Goal: Task Accomplishment & Management: Manage account settings

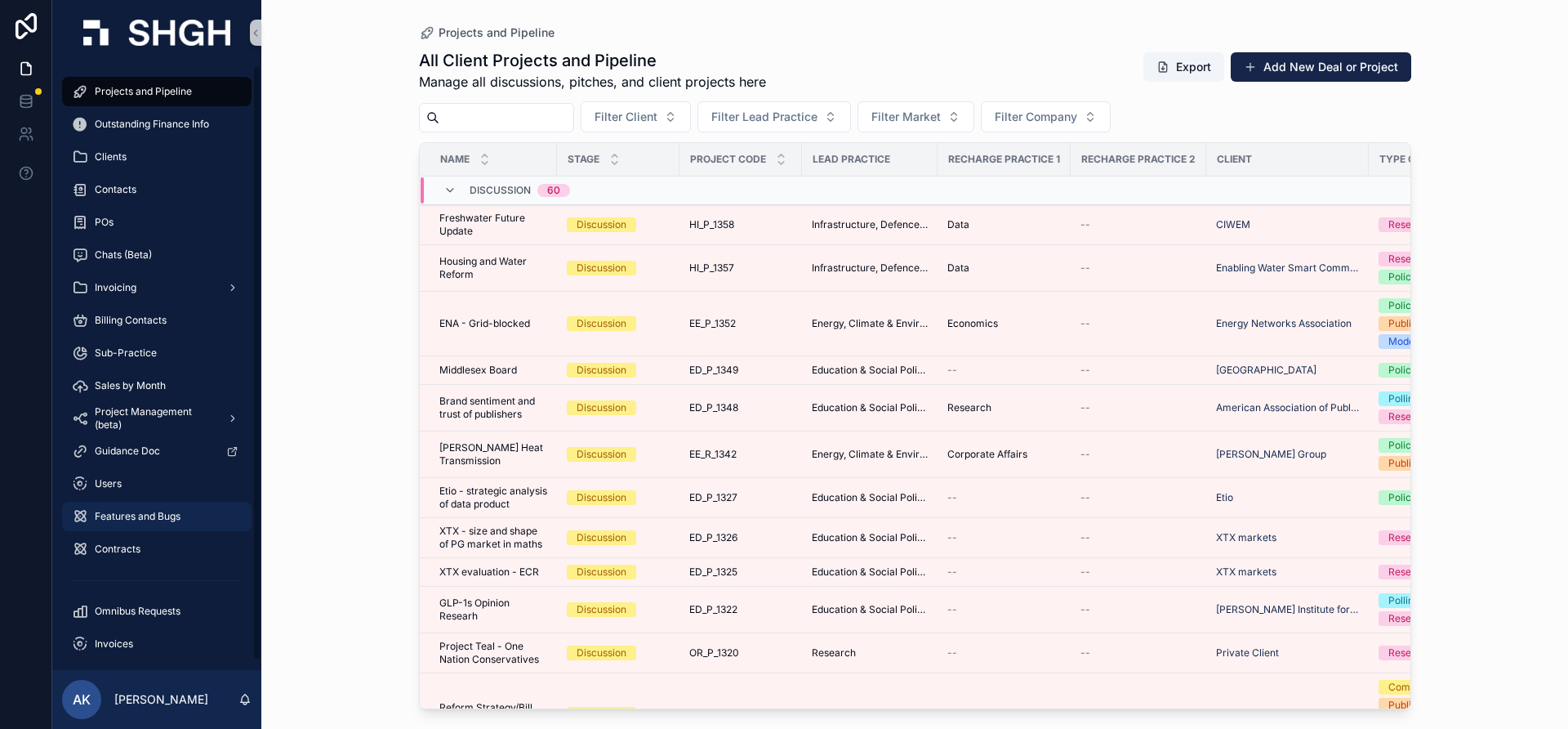
click at [151, 512] on span "Features and Bugs" at bounding box center [137, 516] width 86 height 13
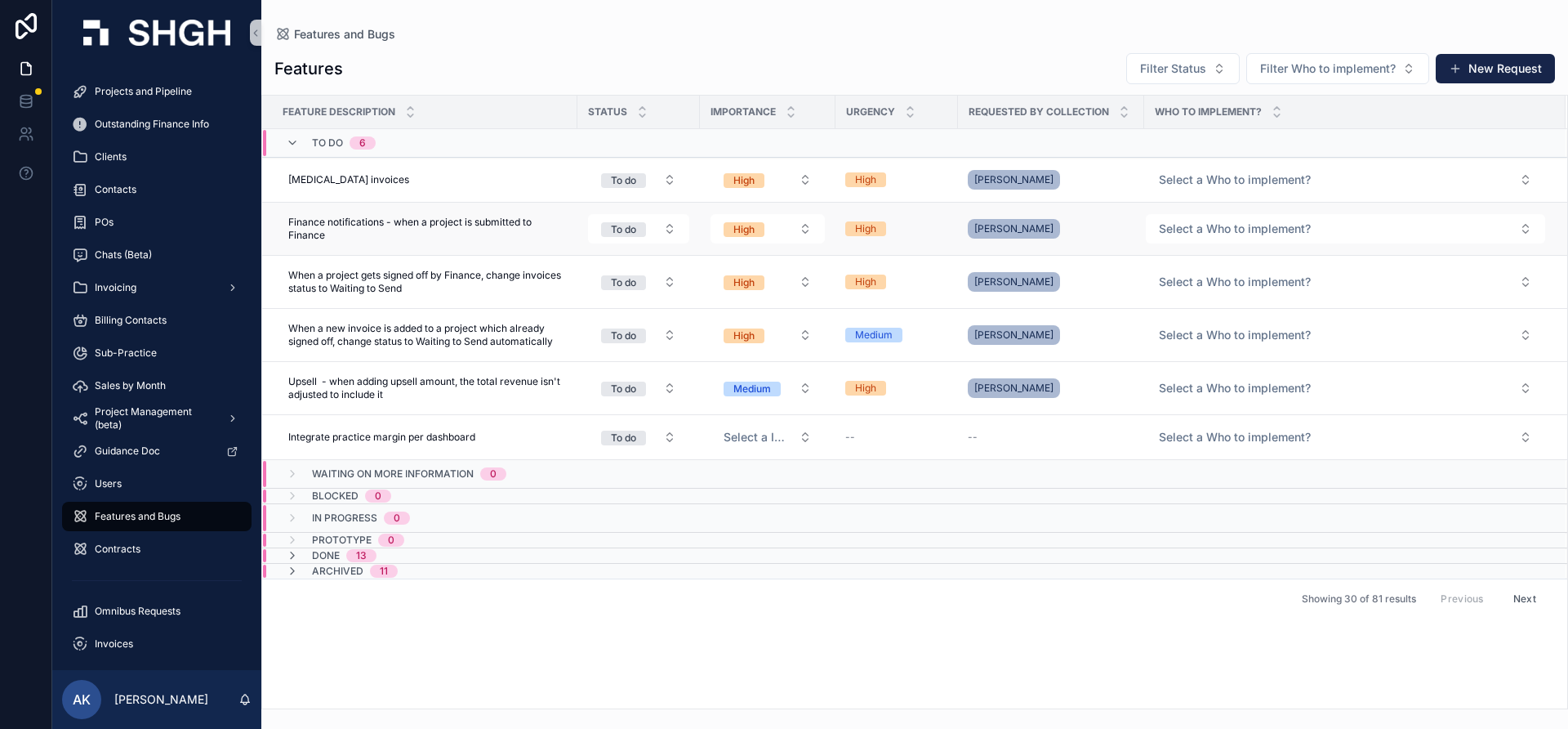
click at [1067, 228] on div "[PERSON_NAME]" at bounding box center [1017, 229] width 99 height 26
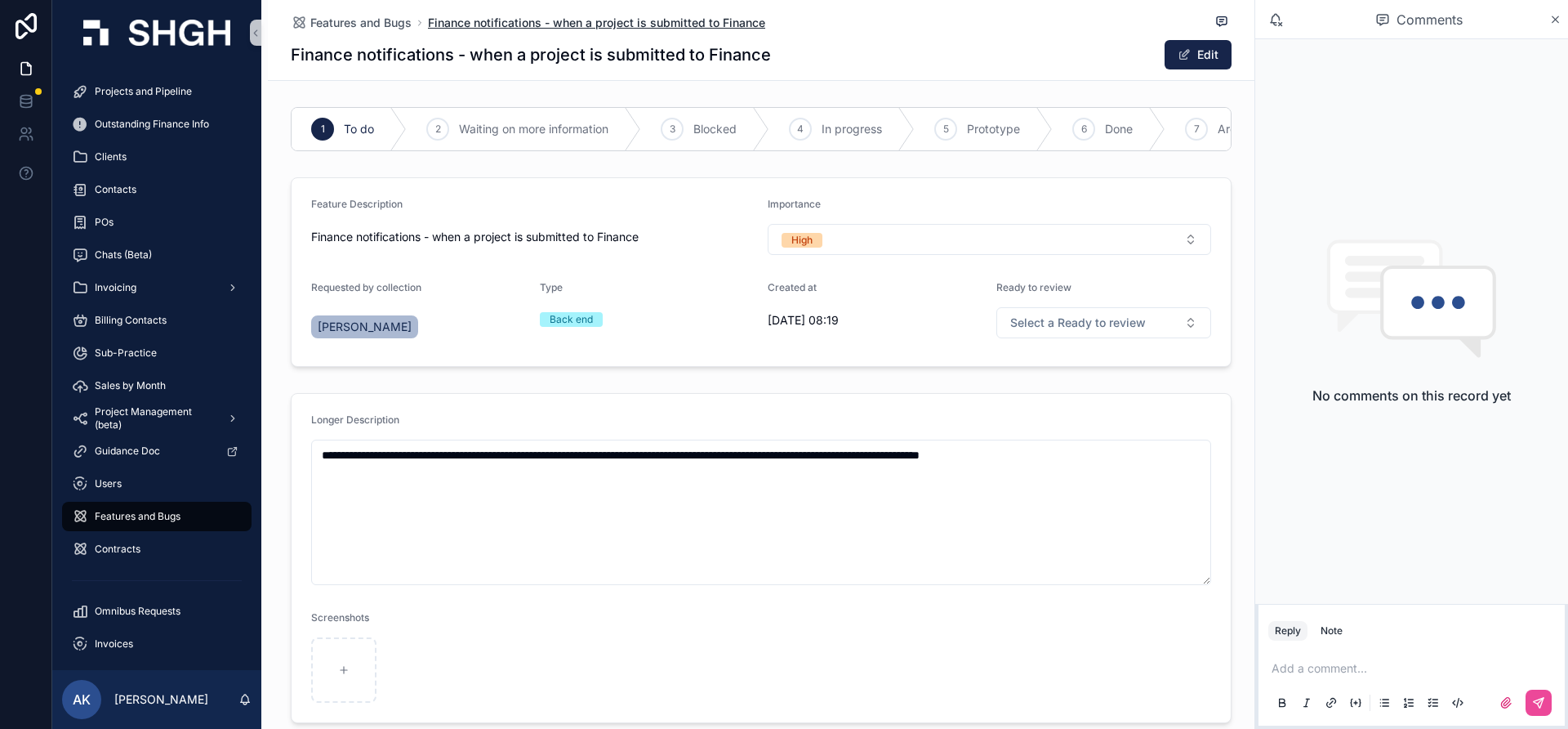
click at [542, 21] on span "Finance notifications - when a project is submitted to Finance" at bounding box center [596, 22] width 338 height 17
click at [344, 18] on span "Features and Bugs" at bounding box center [361, 22] width 101 height 17
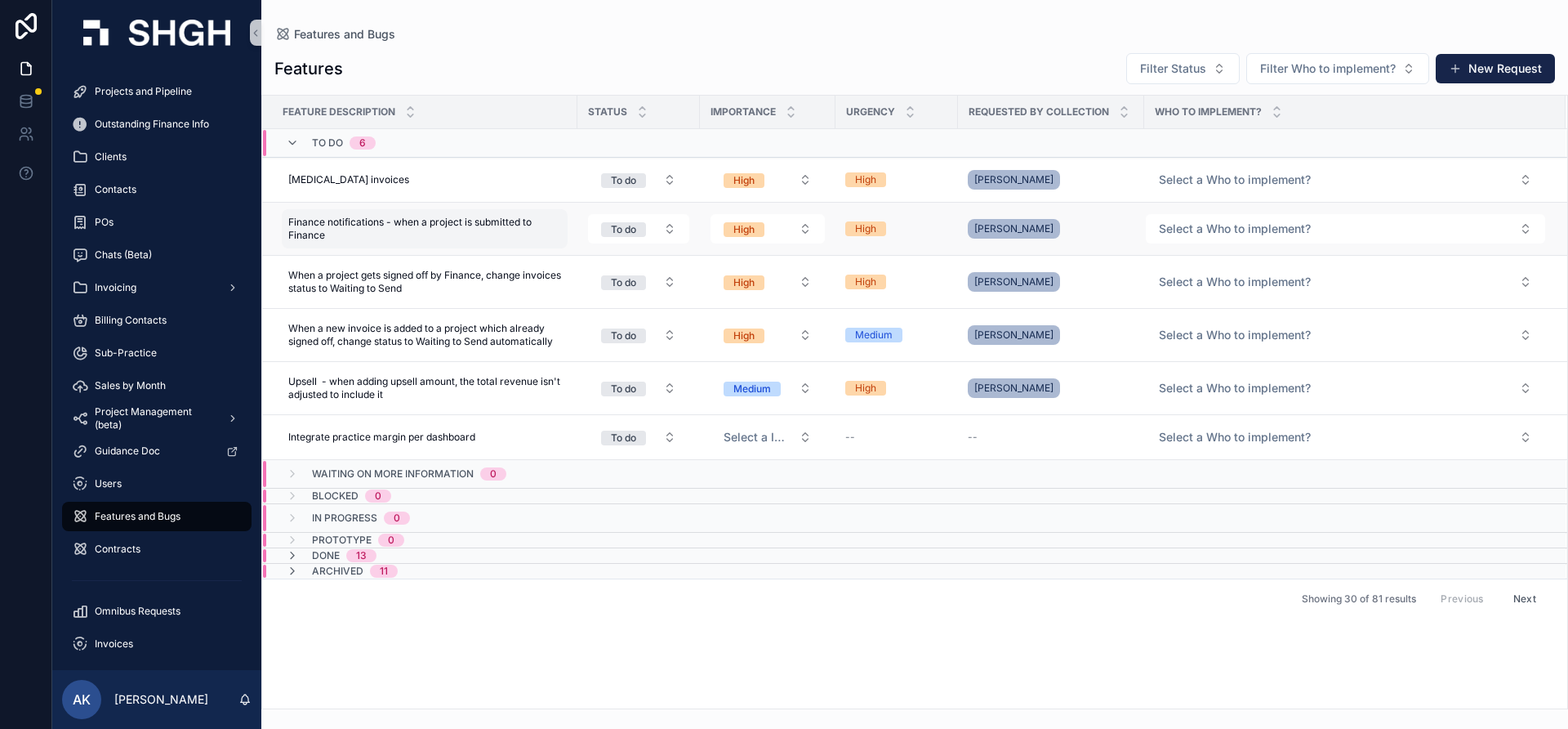
click at [515, 233] on span "Finance notifications - when a project is submitted to Finance" at bounding box center [424, 229] width 273 height 26
click at [165, 86] on span "Projects and Pipeline" at bounding box center [143, 91] width 97 height 13
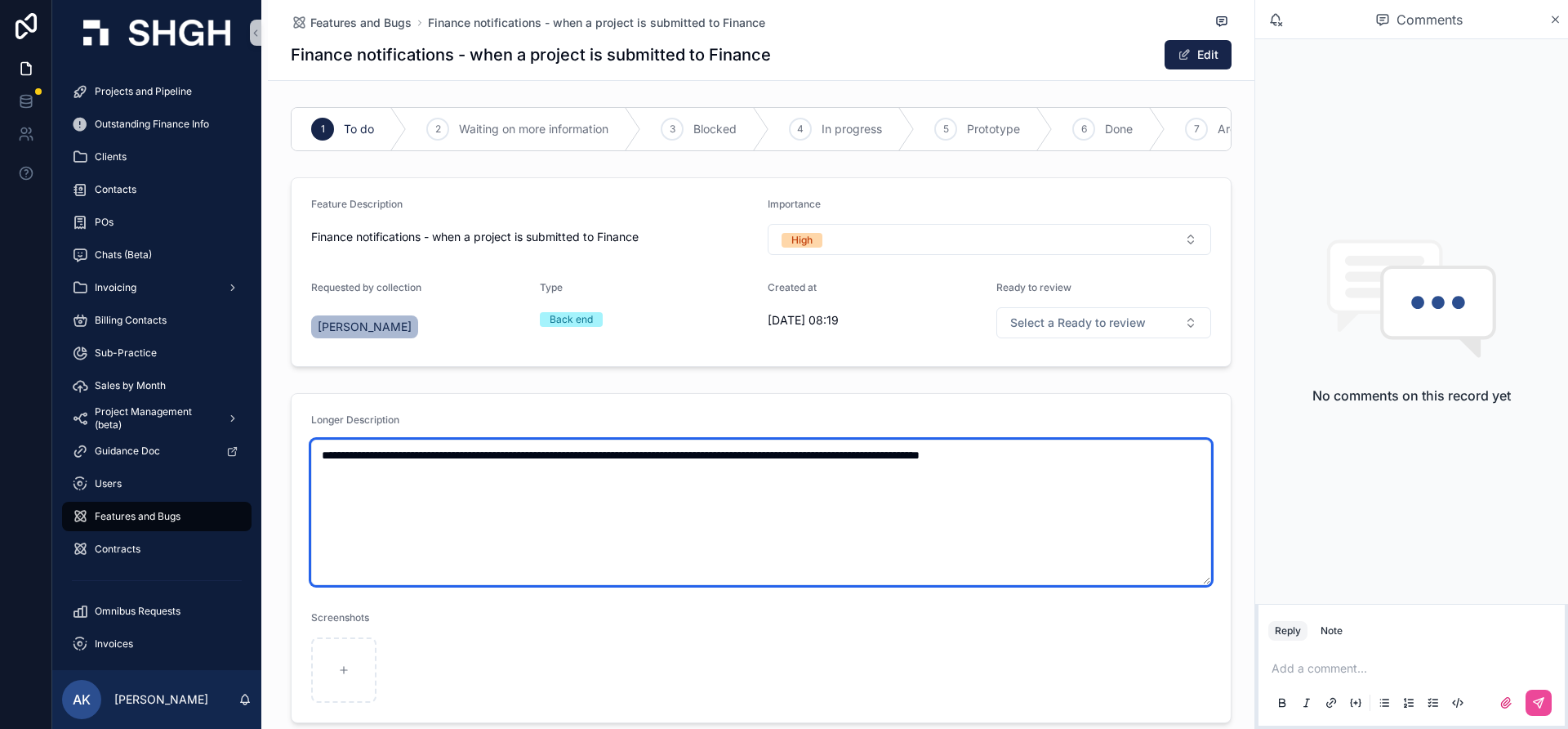
click at [748, 523] on textarea "**********" at bounding box center [762, 512] width 901 height 145
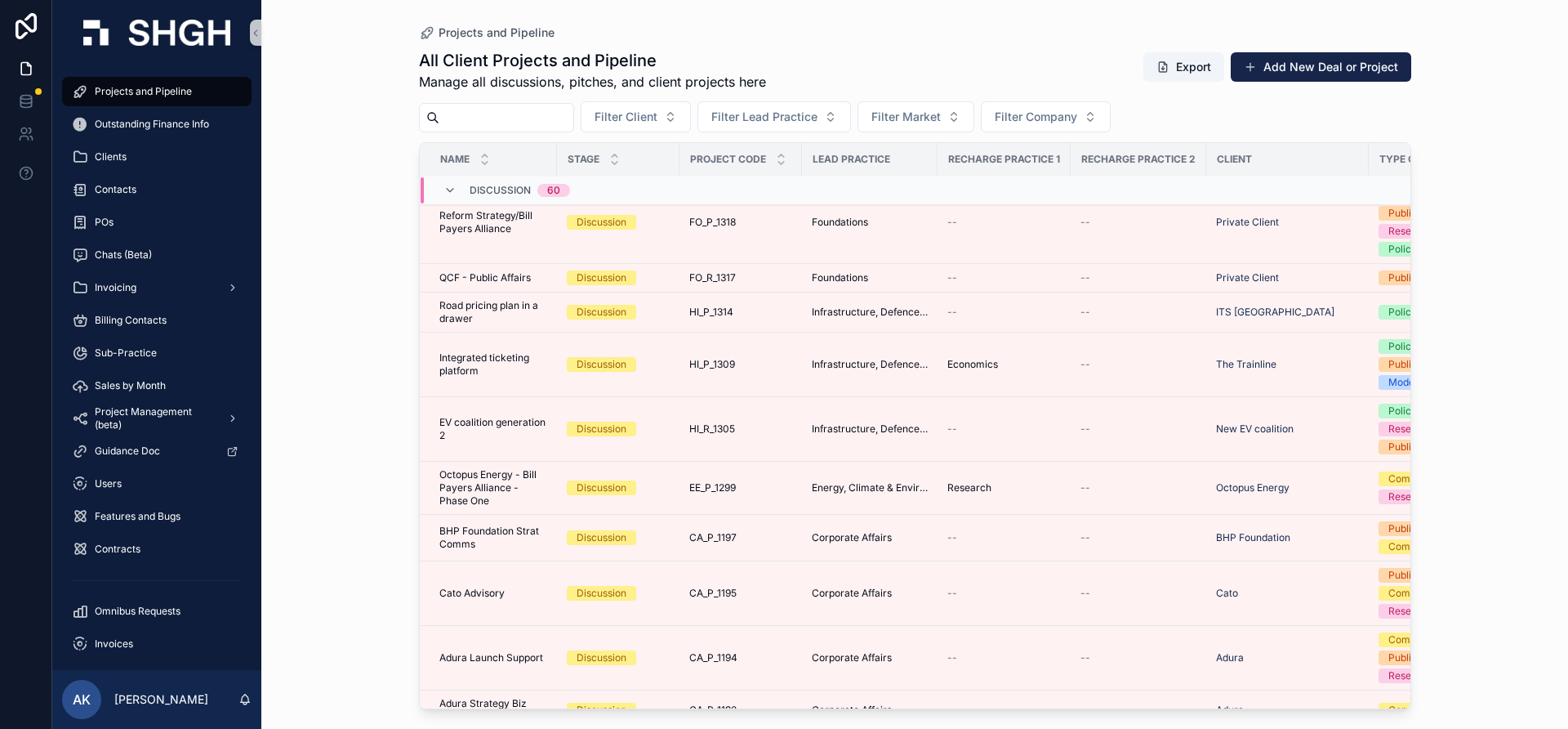
scroll to position [918, 0]
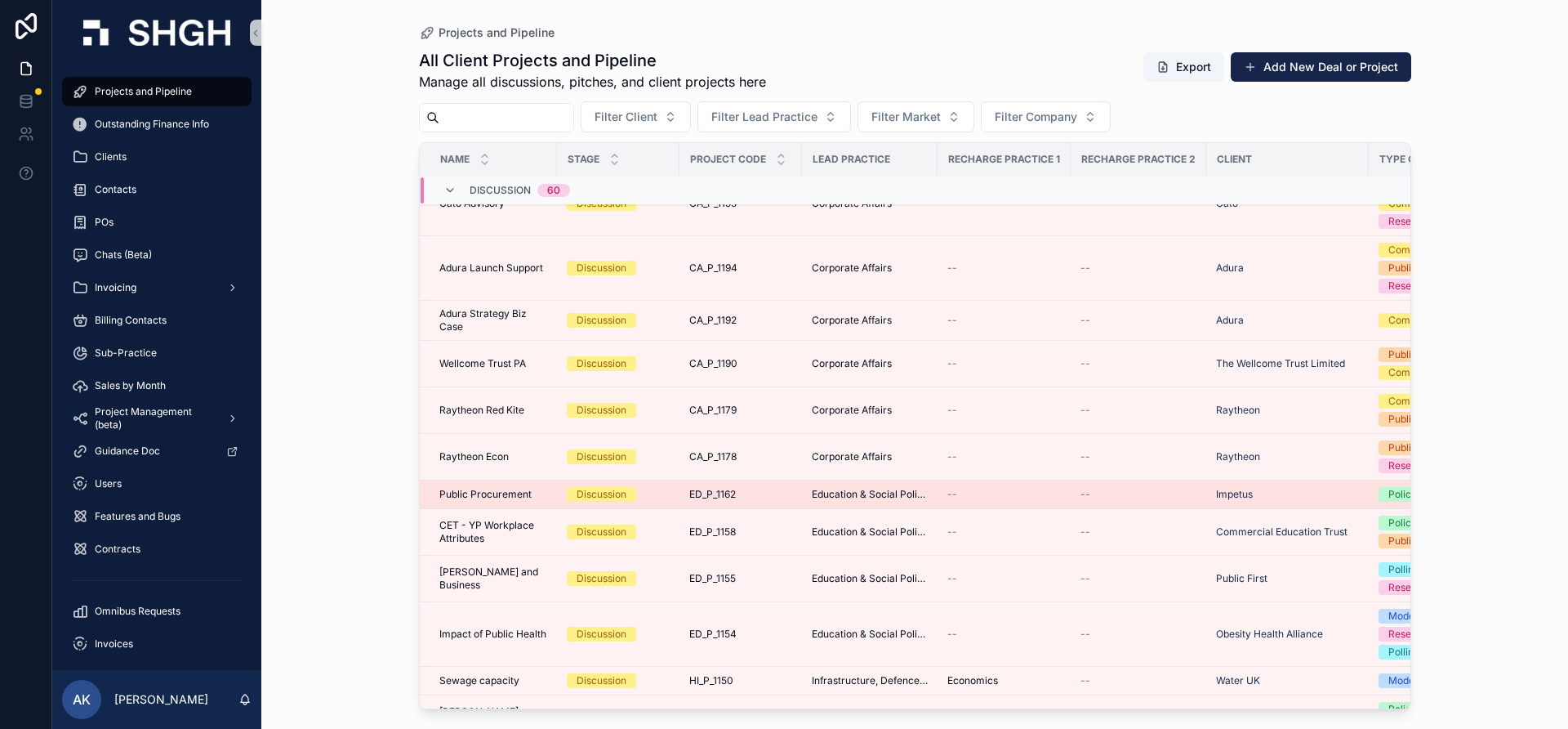
click at [472, 490] on span "Public Procurement" at bounding box center [485, 493] width 92 height 13
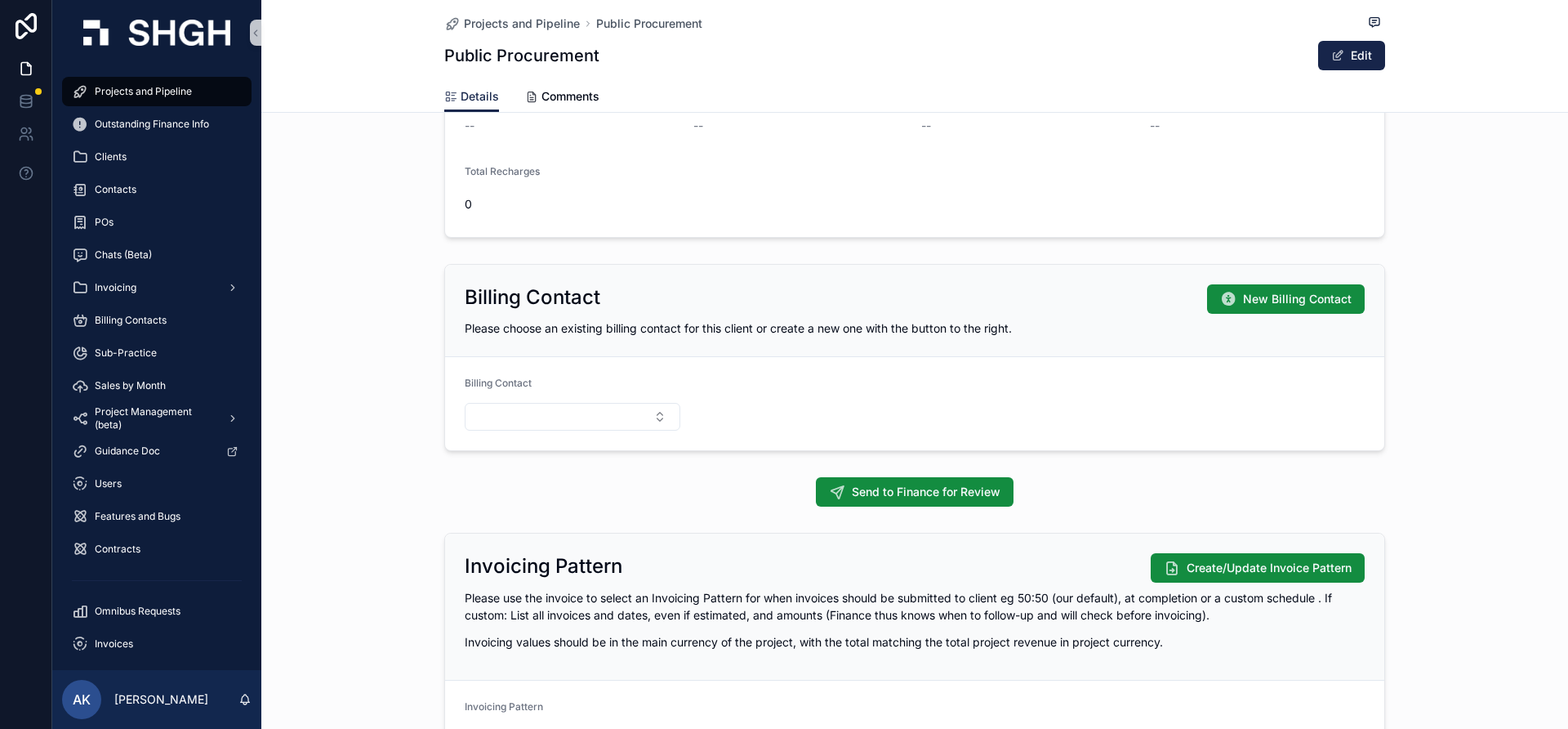
scroll to position [1180, 0]
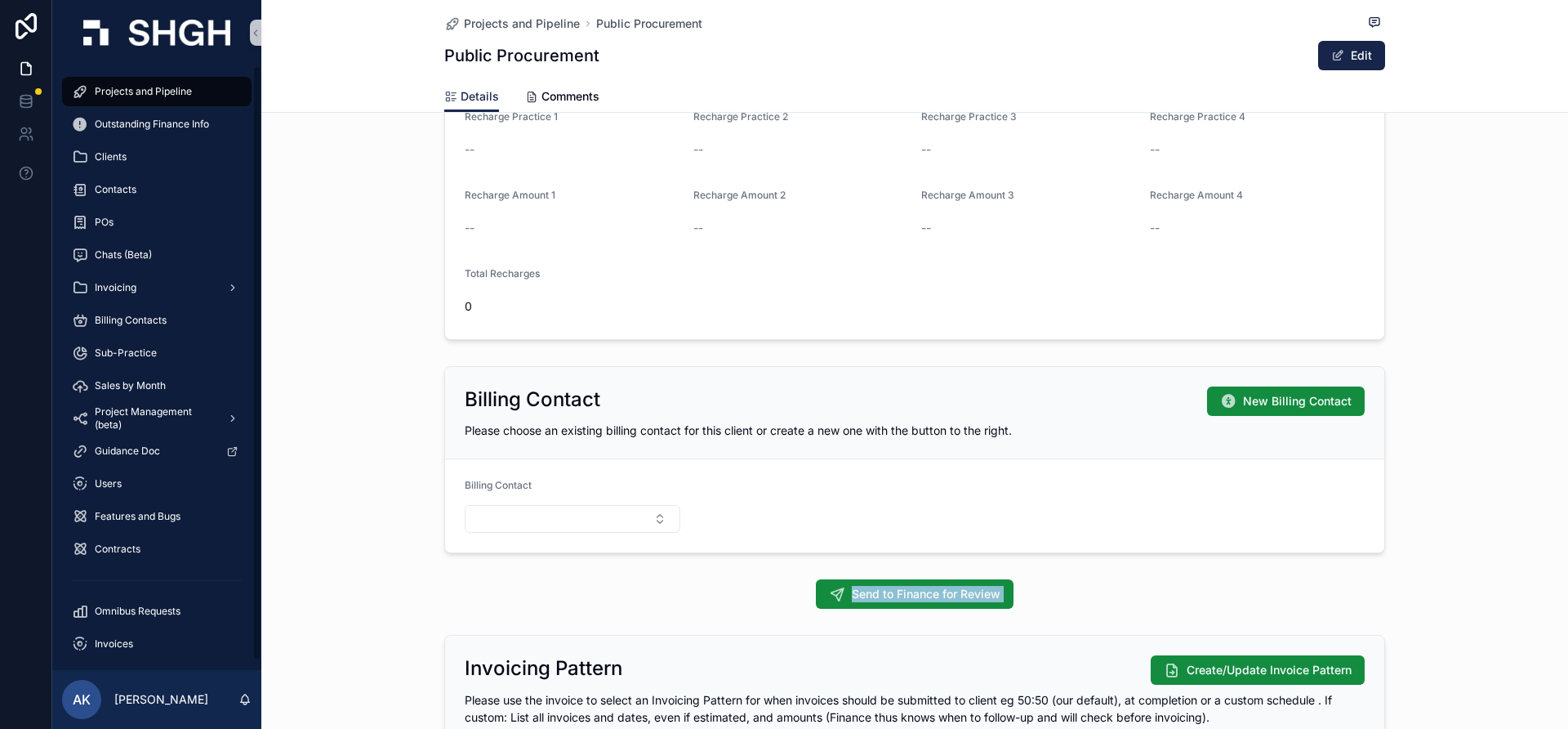
click at [363, 622] on div "Project Details Project Name Public Procurement Client Impetus Status Discussio…" at bounding box center [915, 403] width 1307 height 2901
click at [188, 699] on p "[PERSON_NAME]" at bounding box center [161, 700] width 94 height 17
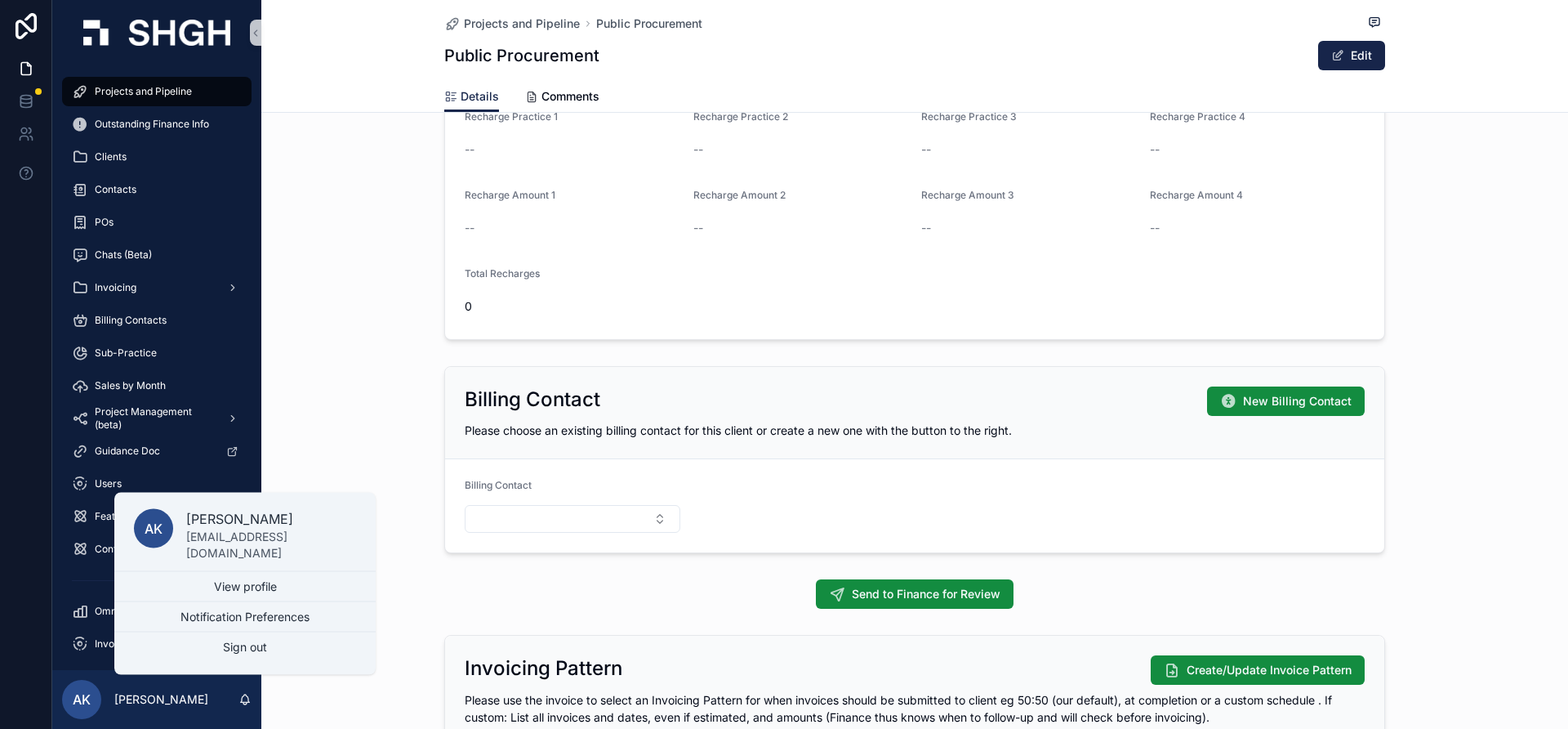
drag, startPoint x: 443, startPoint y: 595, endPoint x: 426, endPoint y: 603, distance: 18.8
click at [445, 595] on div "Send to Finance for Review" at bounding box center [914, 594] width 941 height 29
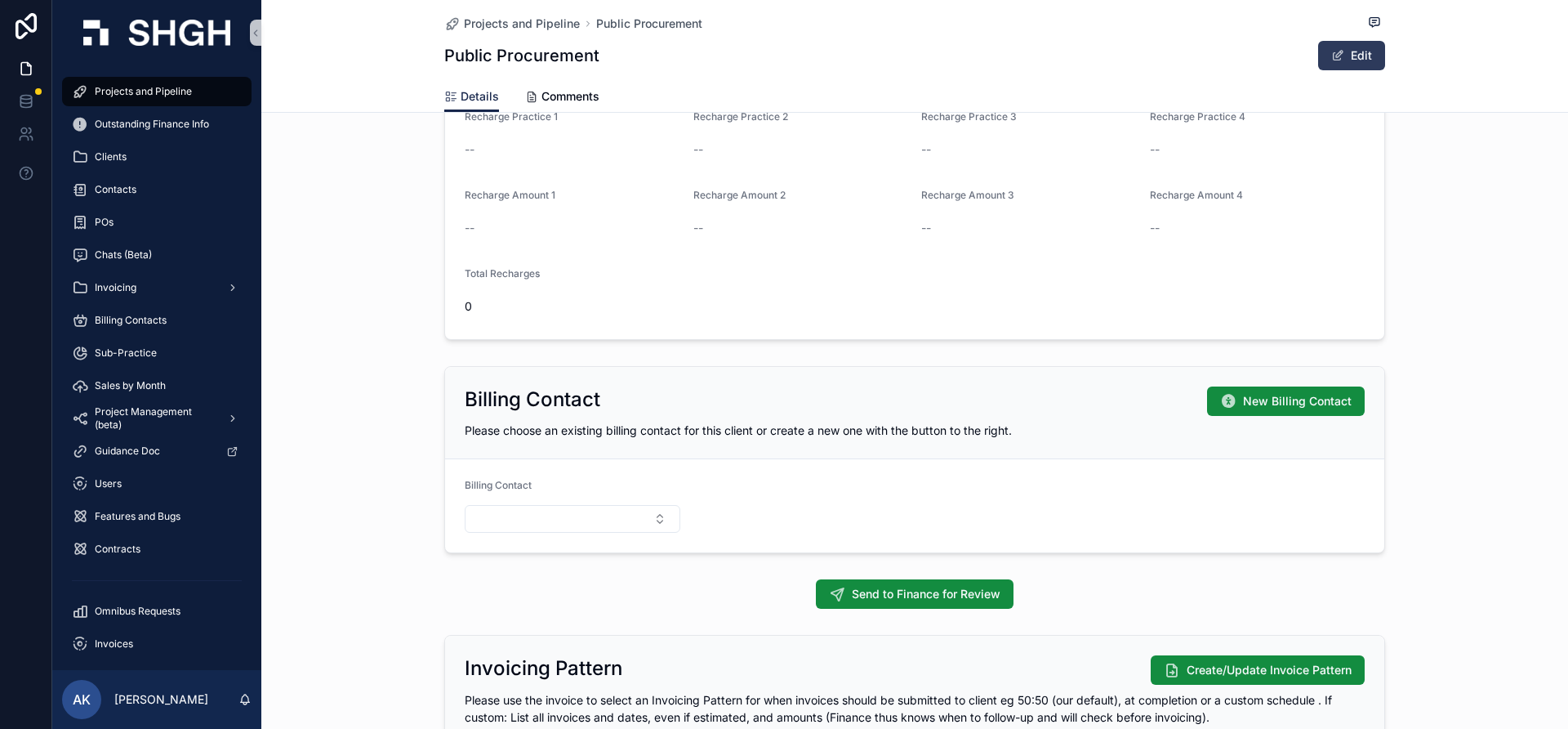
click at [1352, 52] on button "Edit" at bounding box center [1351, 55] width 67 height 29
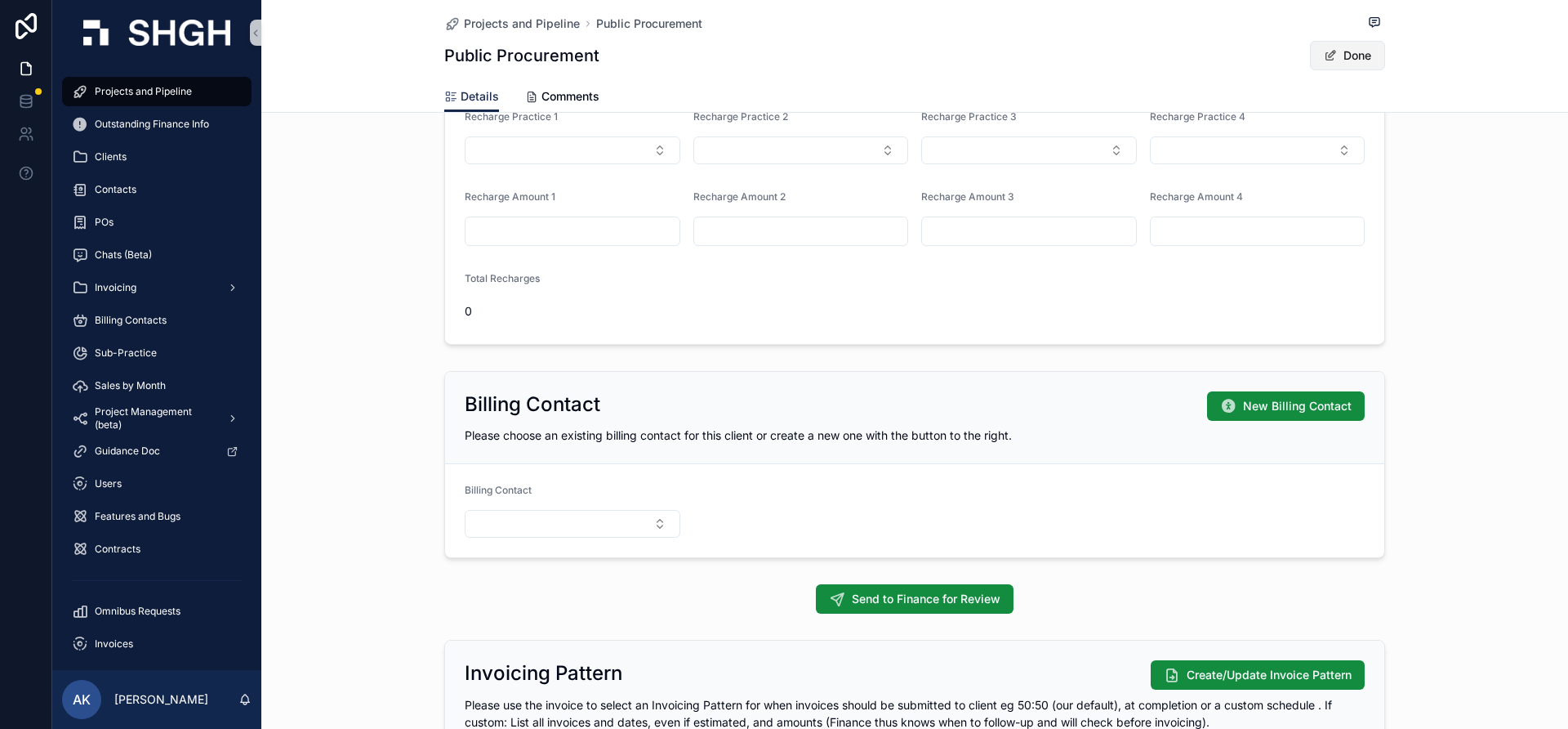
click at [1361, 49] on button "Done" at bounding box center [1347, 55] width 75 height 29
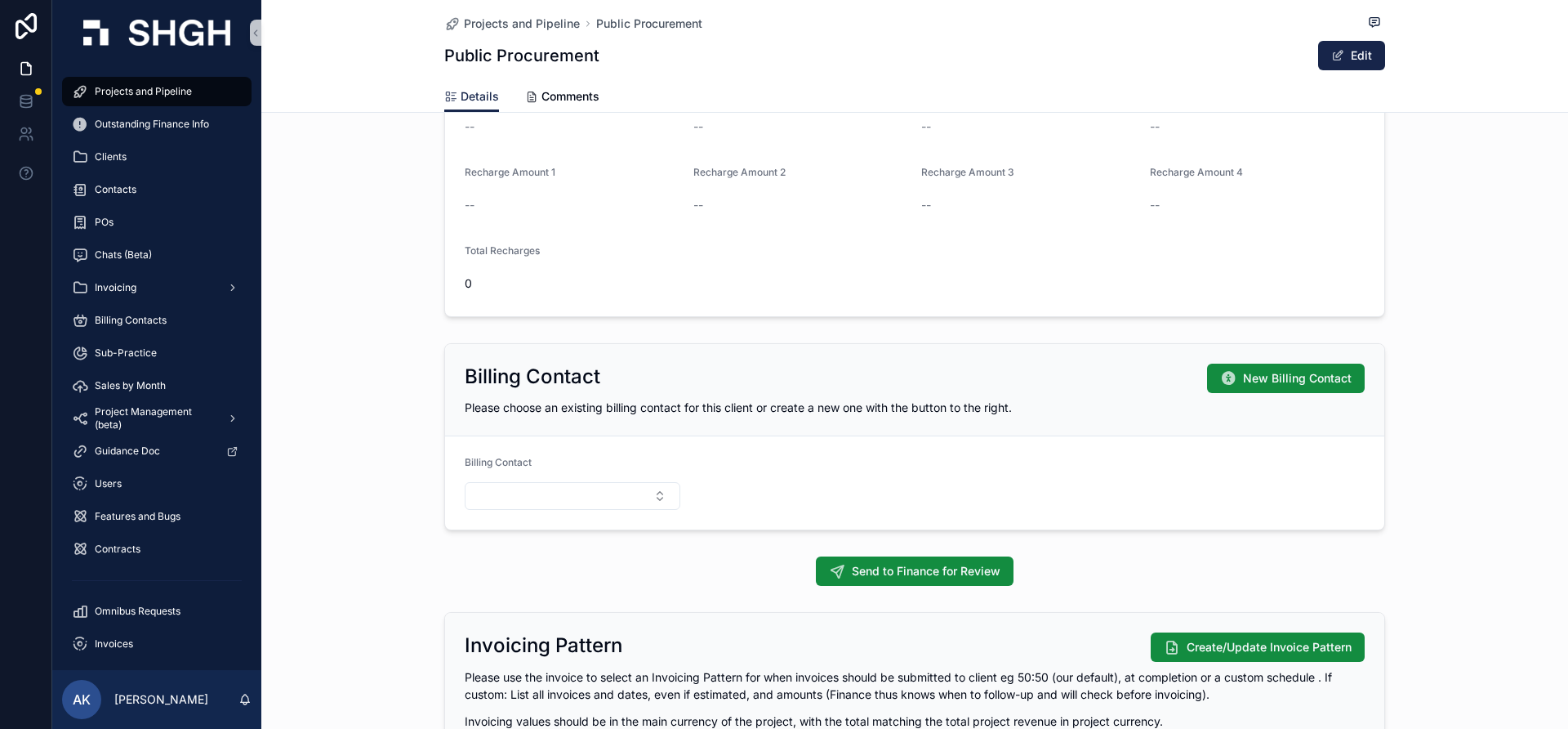
scroll to position [1180, 0]
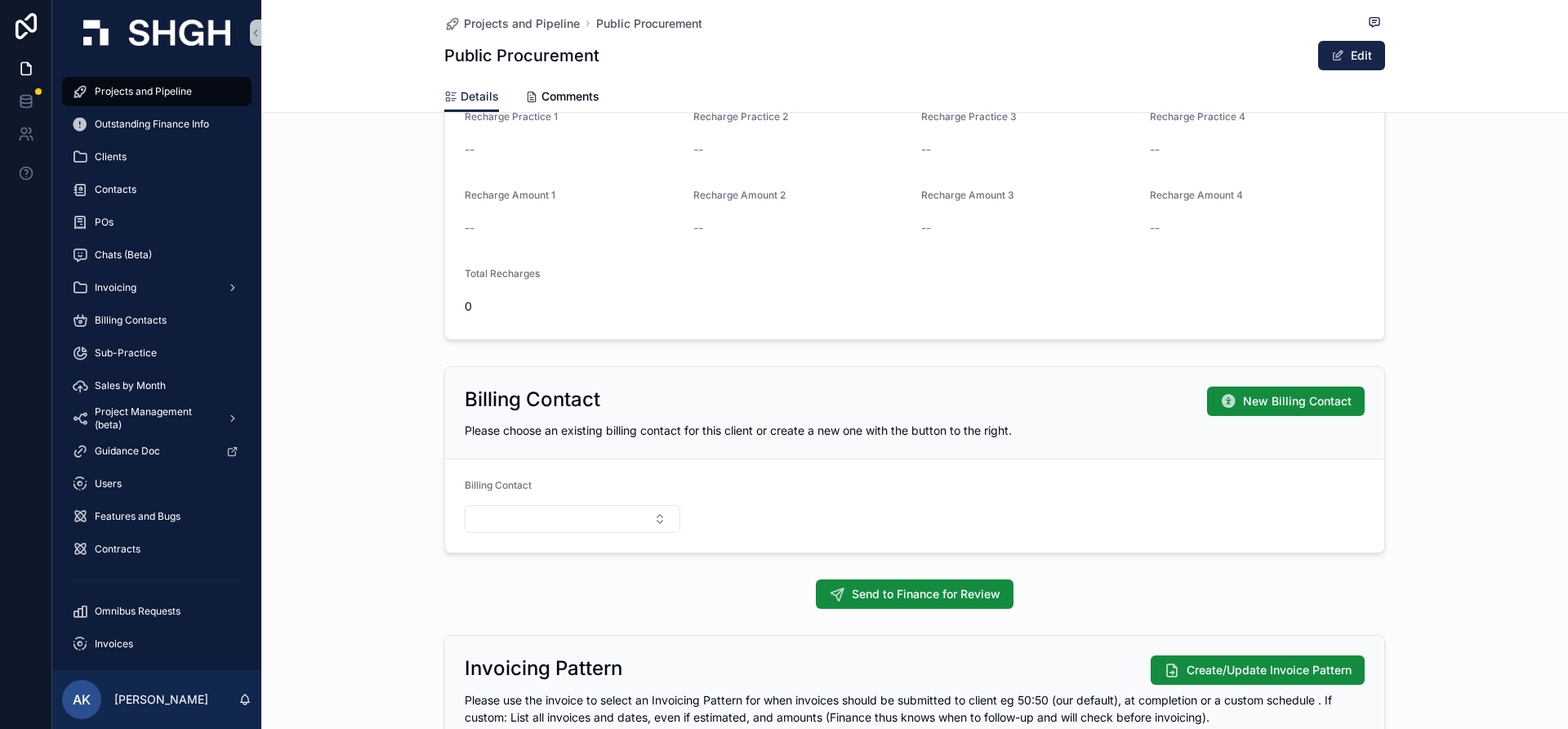
click at [1457, 340] on div "Recharges Recharge Practice 1 -- Recharge Practice 2 -- Recharge Practice 3 -- …" at bounding box center [915, 182] width 1307 height 329
click at [415, 614] on div "Send to Finance for Review" at bounding box center [915, 595] width 1307 height 43
click at [181, 698] on p "[PERSON_NAME]" at bounding box center [161, 700] width 94 height 17
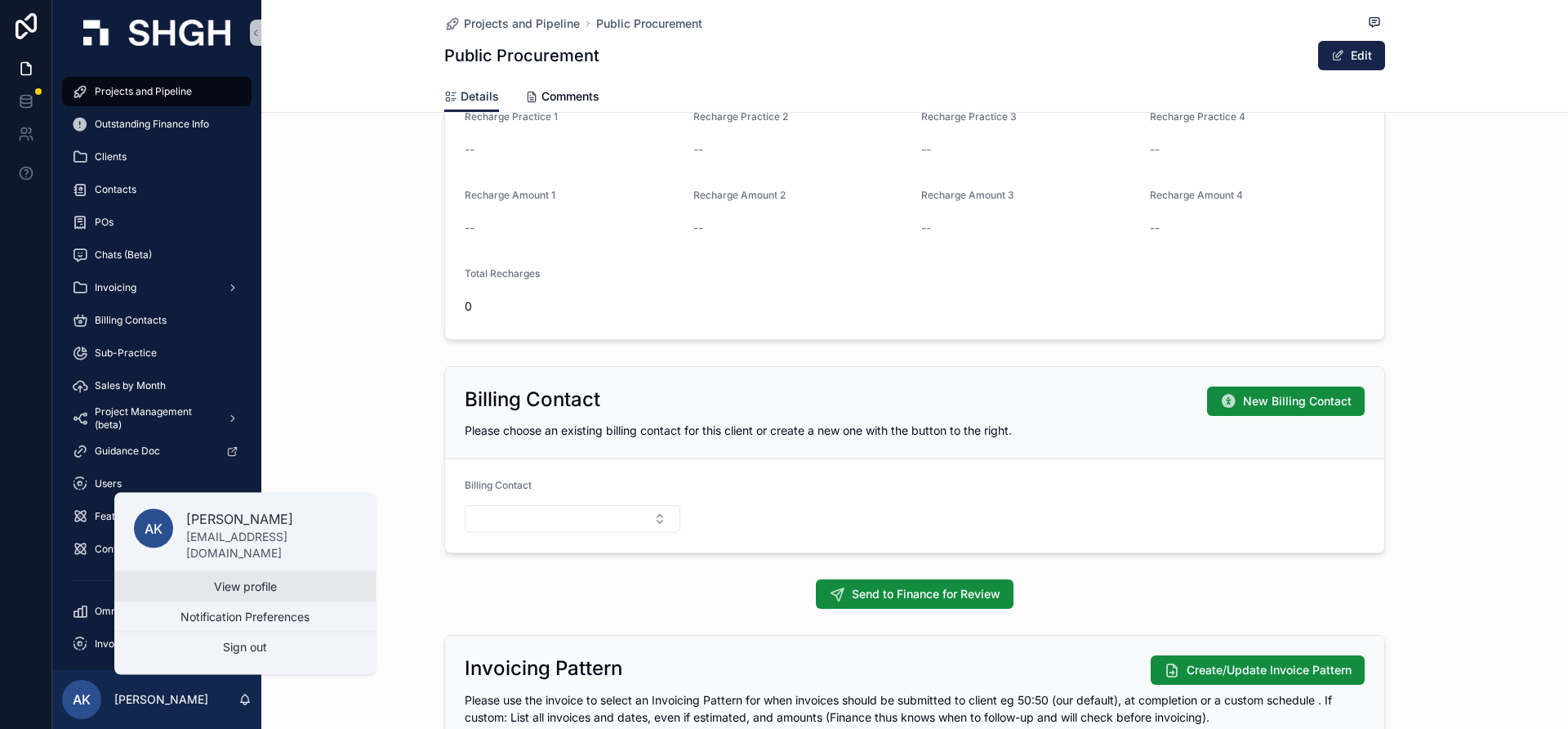
click at [271, 593] on link "View profile" at bounding box center [245, 587] width 262 height 29
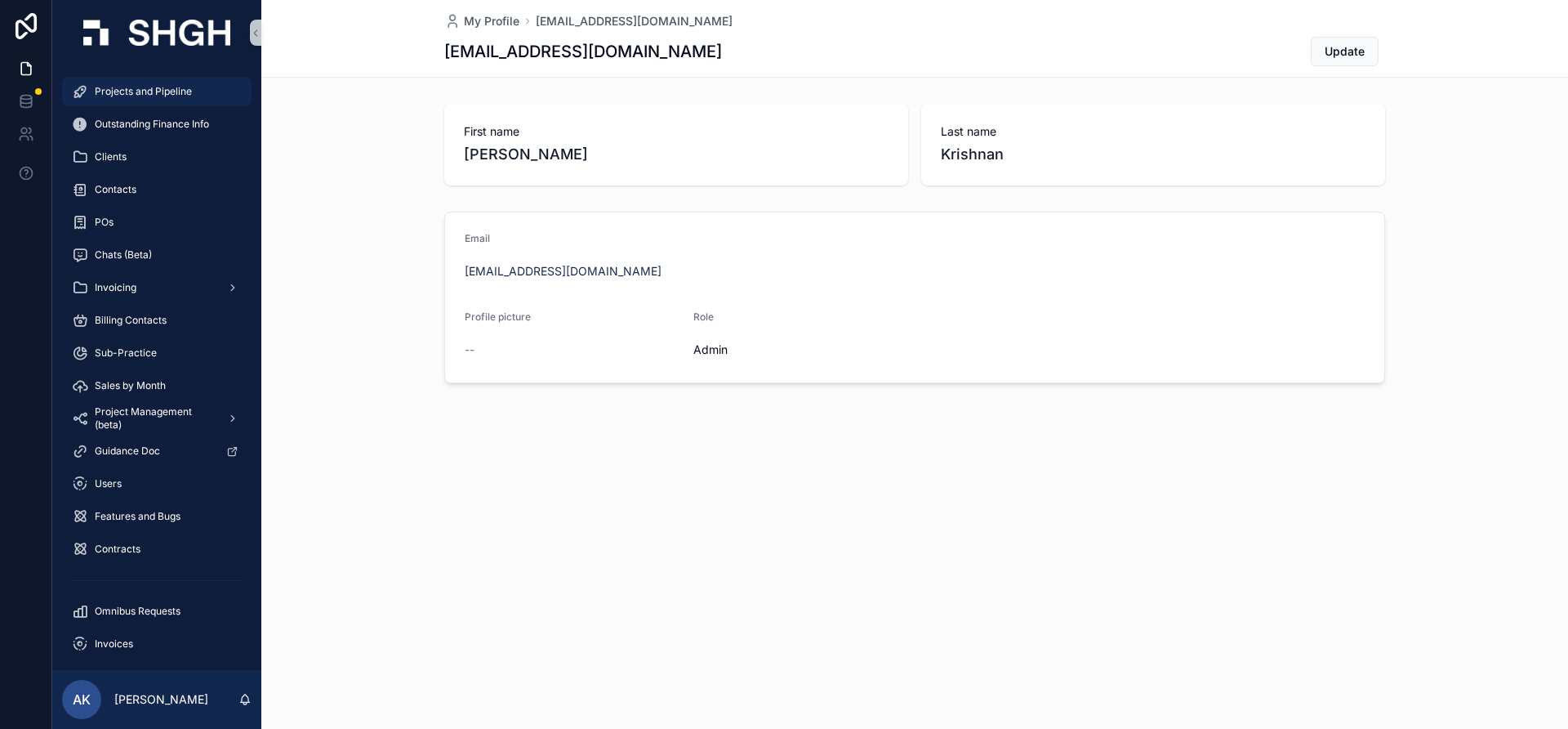
click at [160, 93] on span "Projects and Pipeline" at bounding box center [143, 91] width 97 height 13
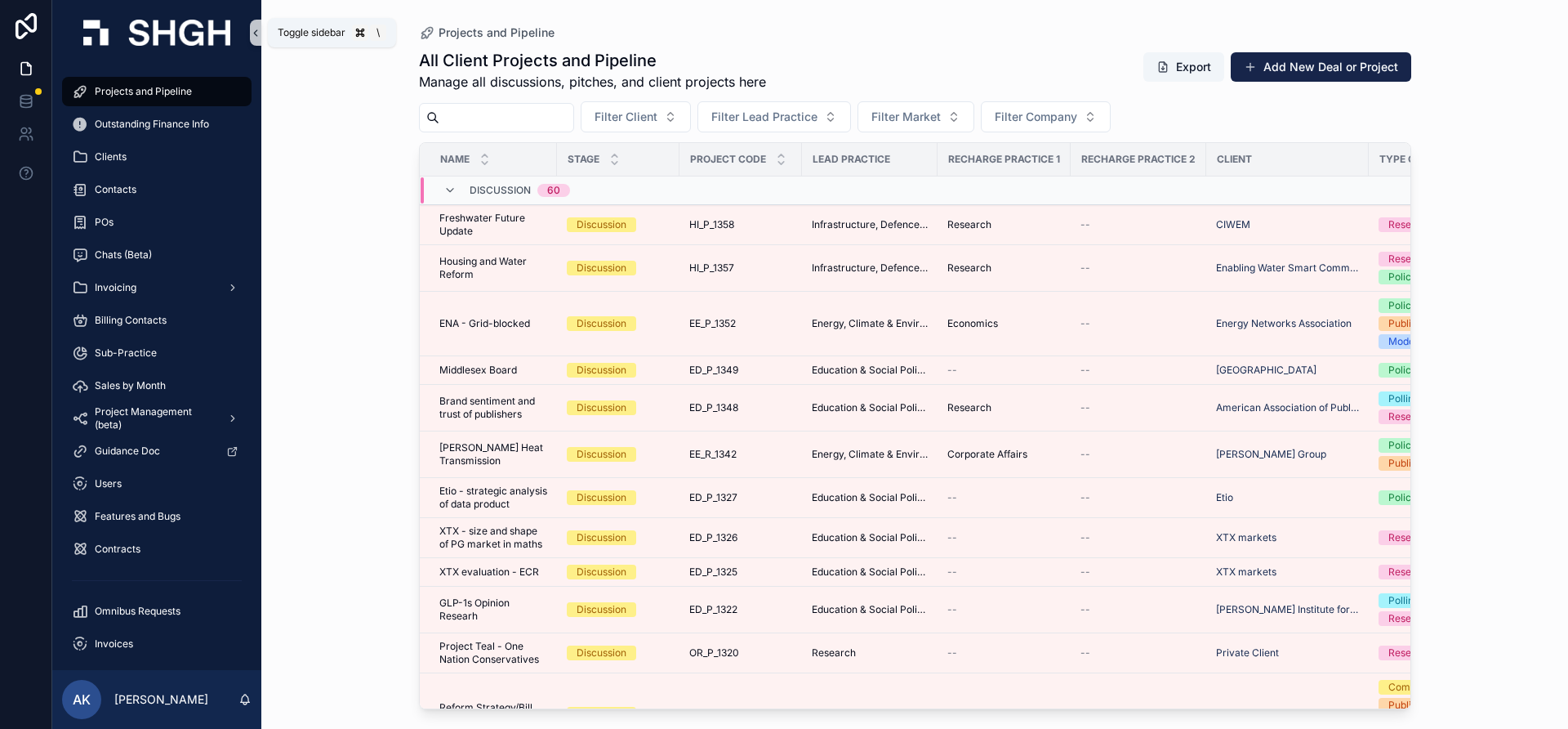
click at [252, 29] on icon "scrollable content" at bounding box center [256, 33] width 12 height 13
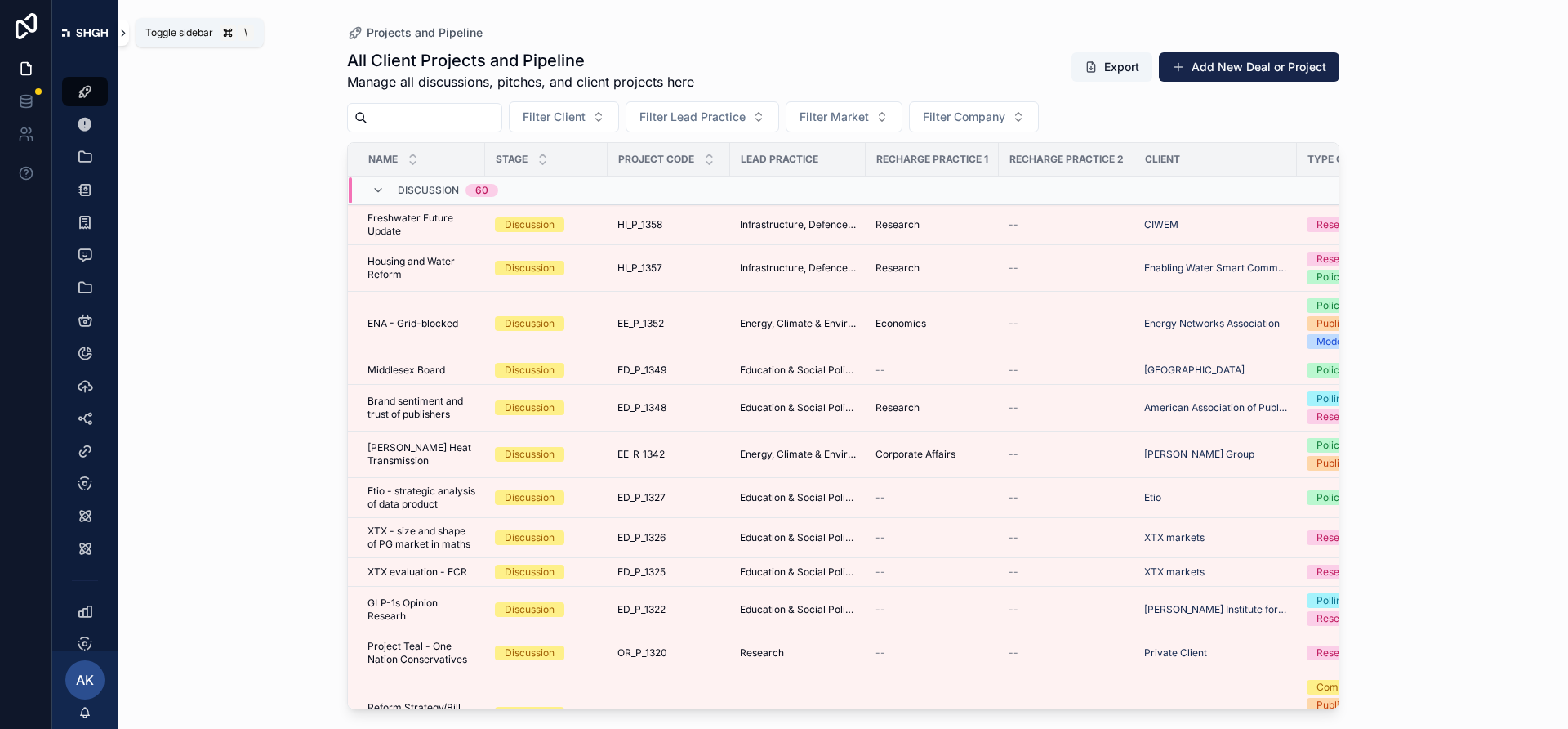
click at [122, 33] on icon "scrollable content" at bounding box center [124, 33] width 12 height 13
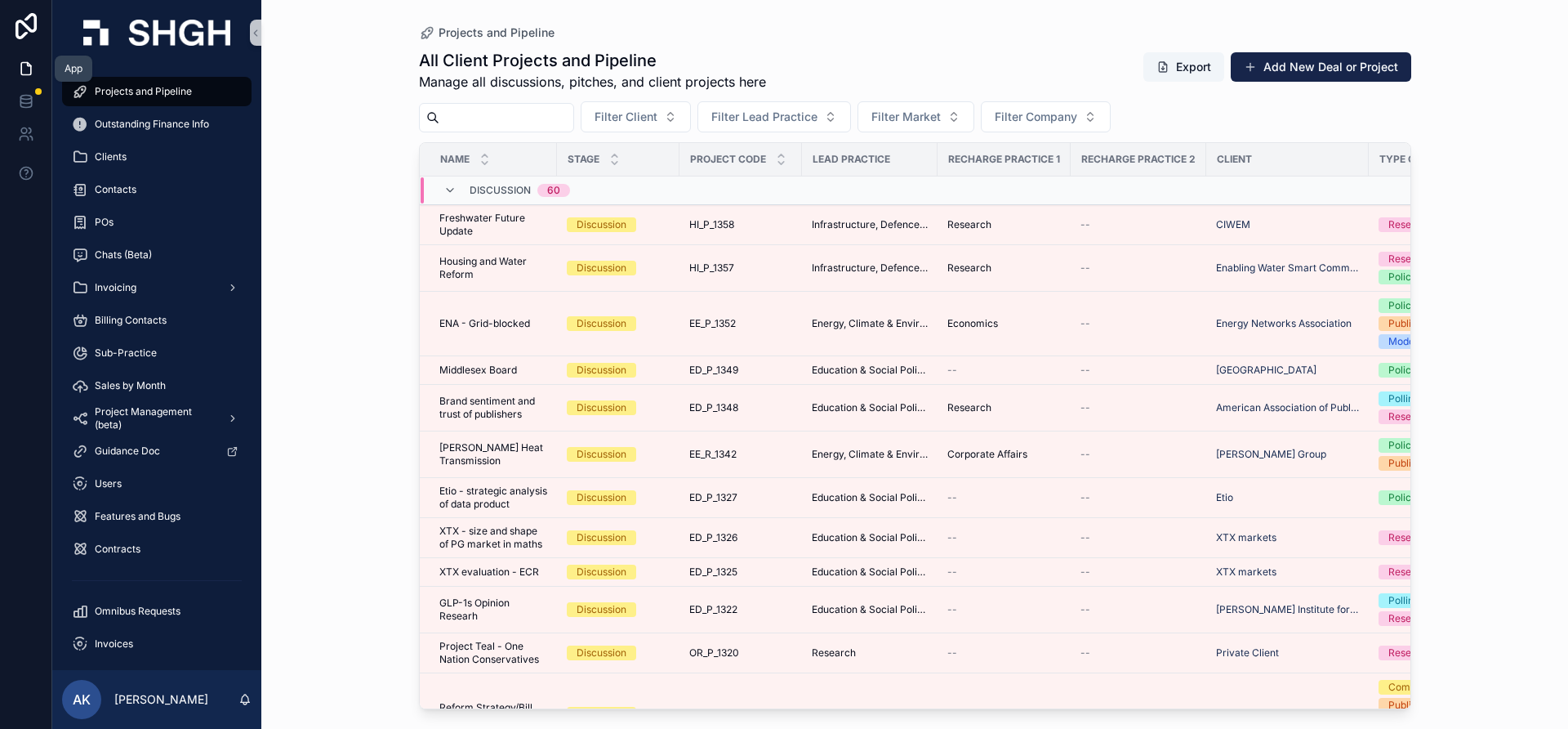
click at [28, 66] on icon at bounding box center [28, 64] width 3 height 3
click at [30, 100] on icon at bounding box center [25, 101] width 17 height 17
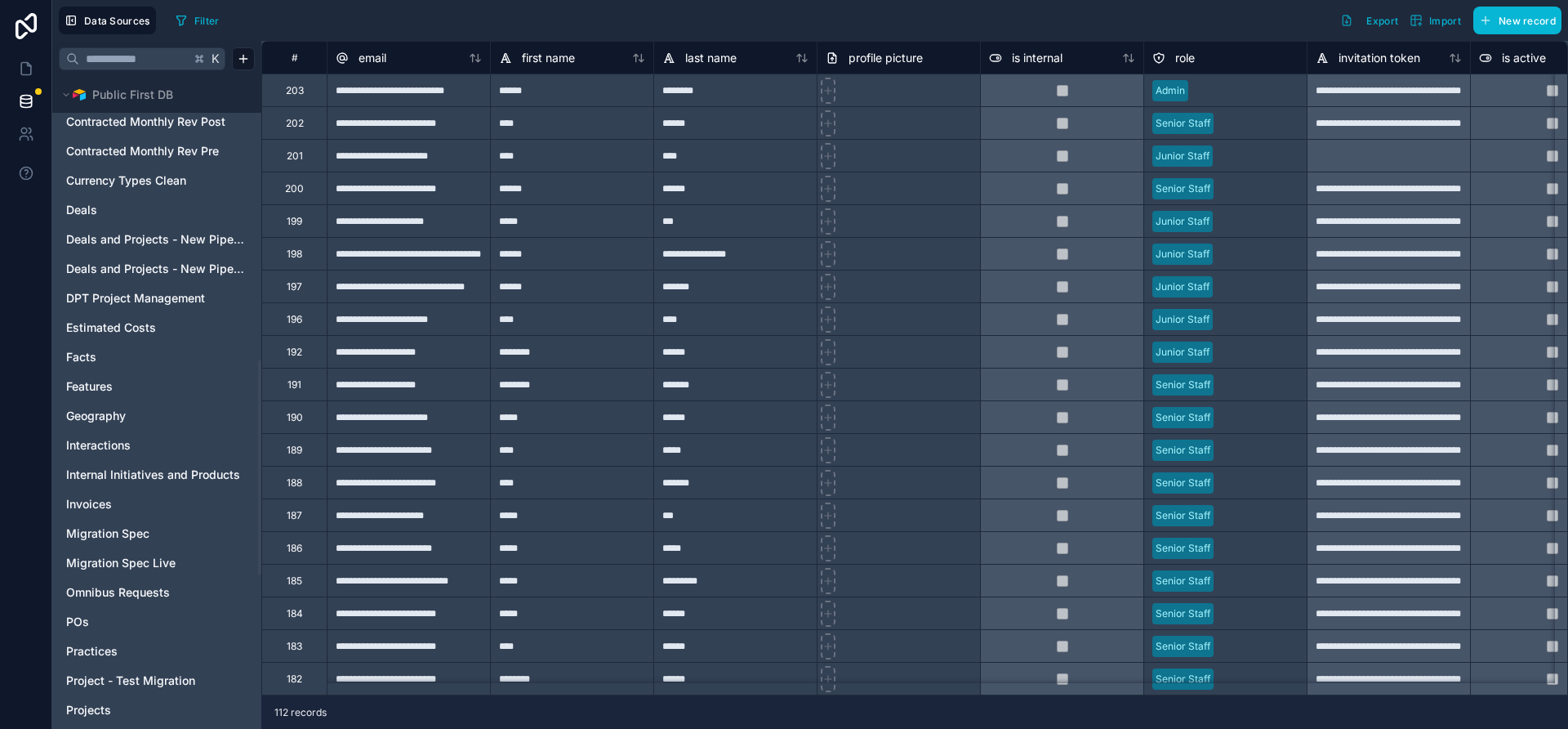
scroll to position [859, 0]
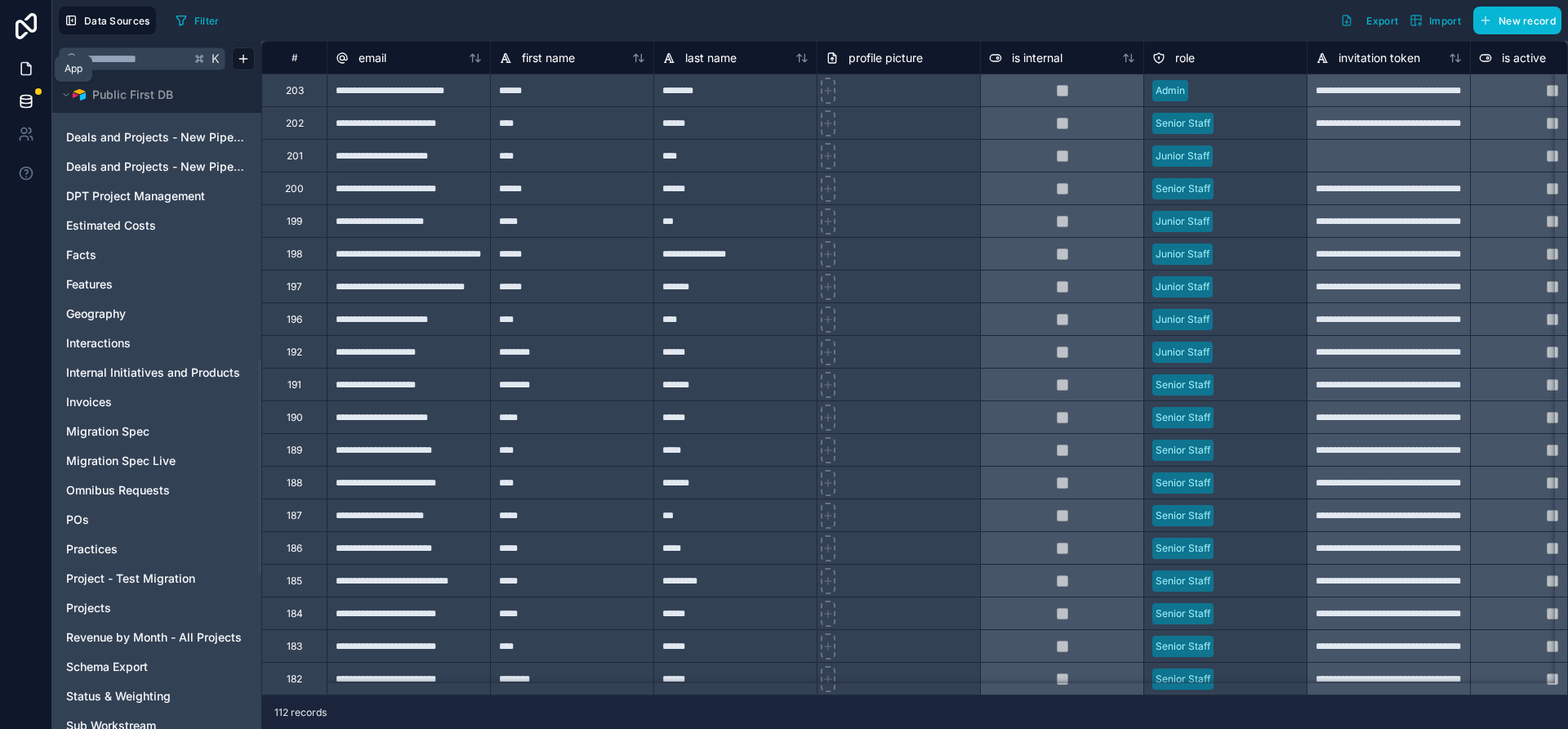
click at [20, 60] on link at bounding box center [25, 69] width 52 height 33
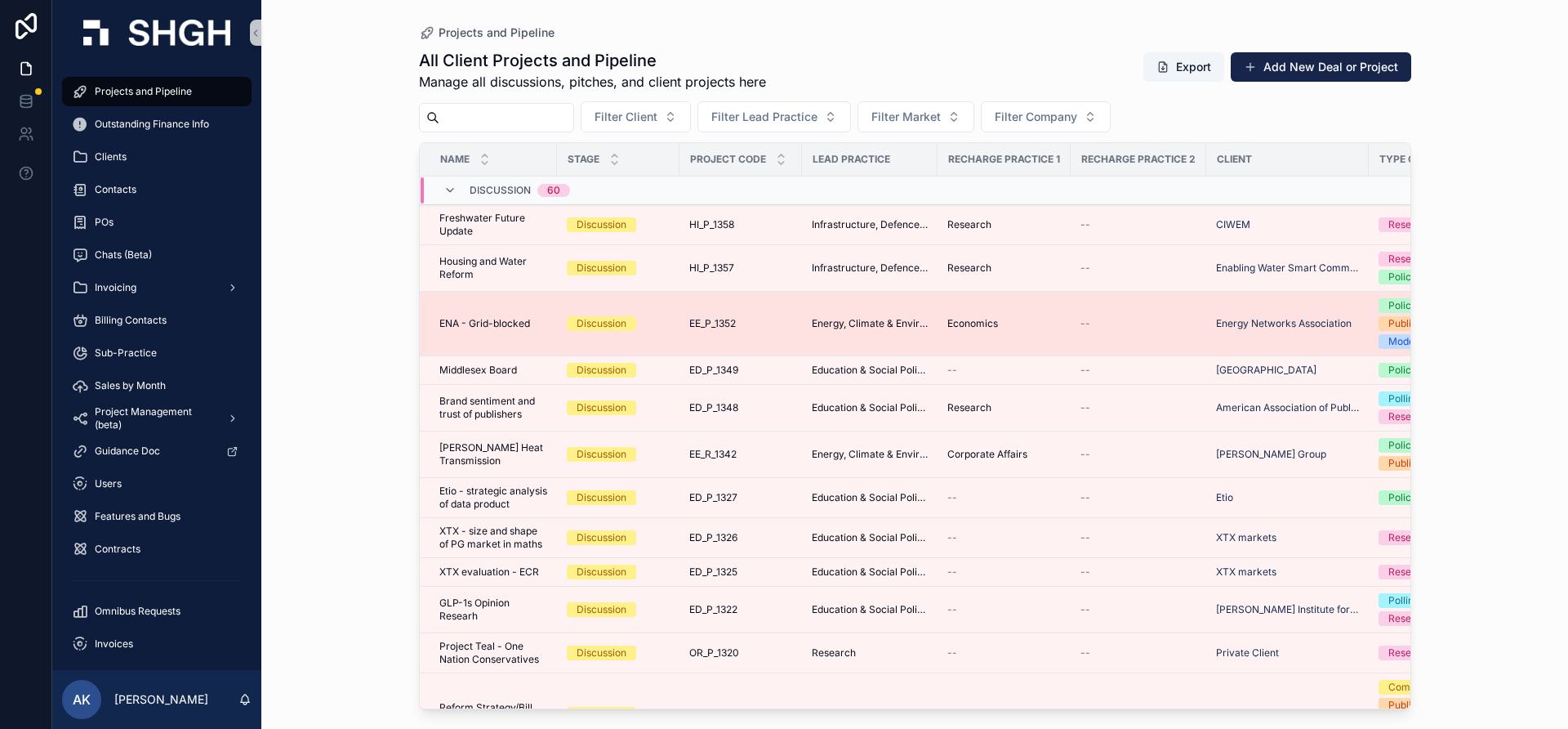
click at [489, 320] on span "ENA - Grid-blocked" at bounding box center [484, 323] width 90 height 13
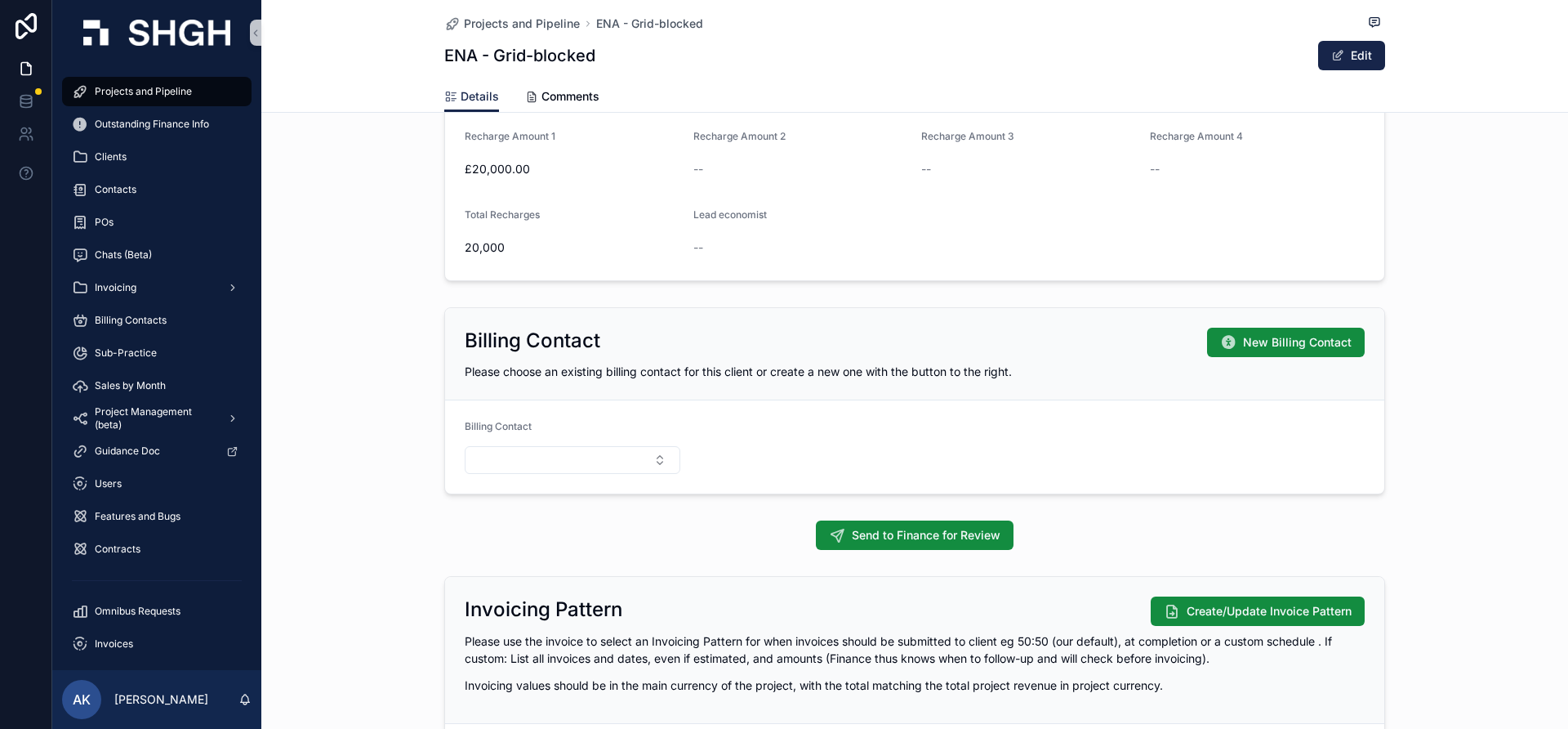
scroll to position [1341, 0]
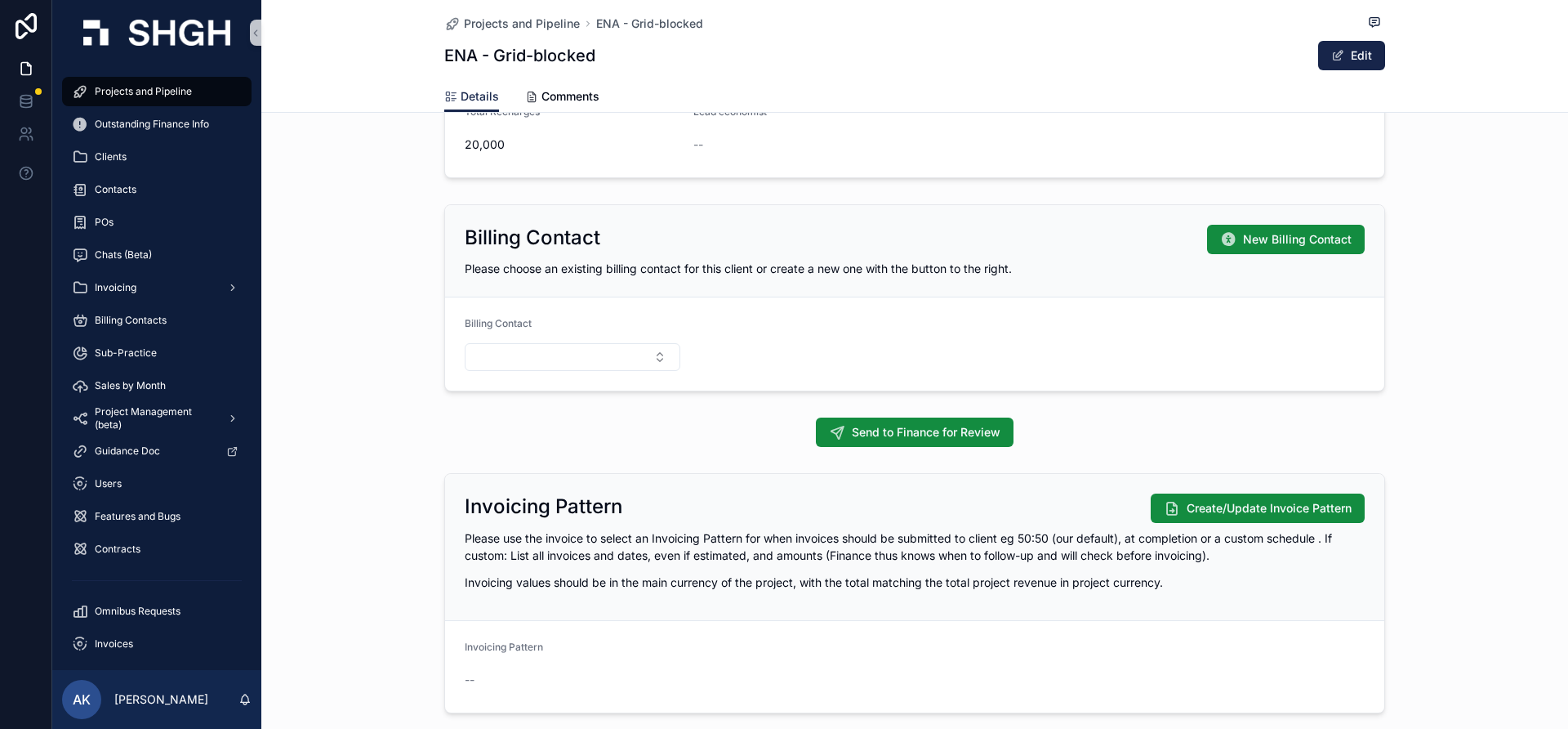
drag, startPoint x: 767, startPoint y: 448, endPoint x: 737, endPoint y: 453, distance: 30.4
click at [768, 448] on div "Send to Finance for Review" at bounding box center [915, 432] width 1307 height 43
click at [161, 701] on p "[PERSON_NAME]" at bounding box center [161, 700] width 94 height 17
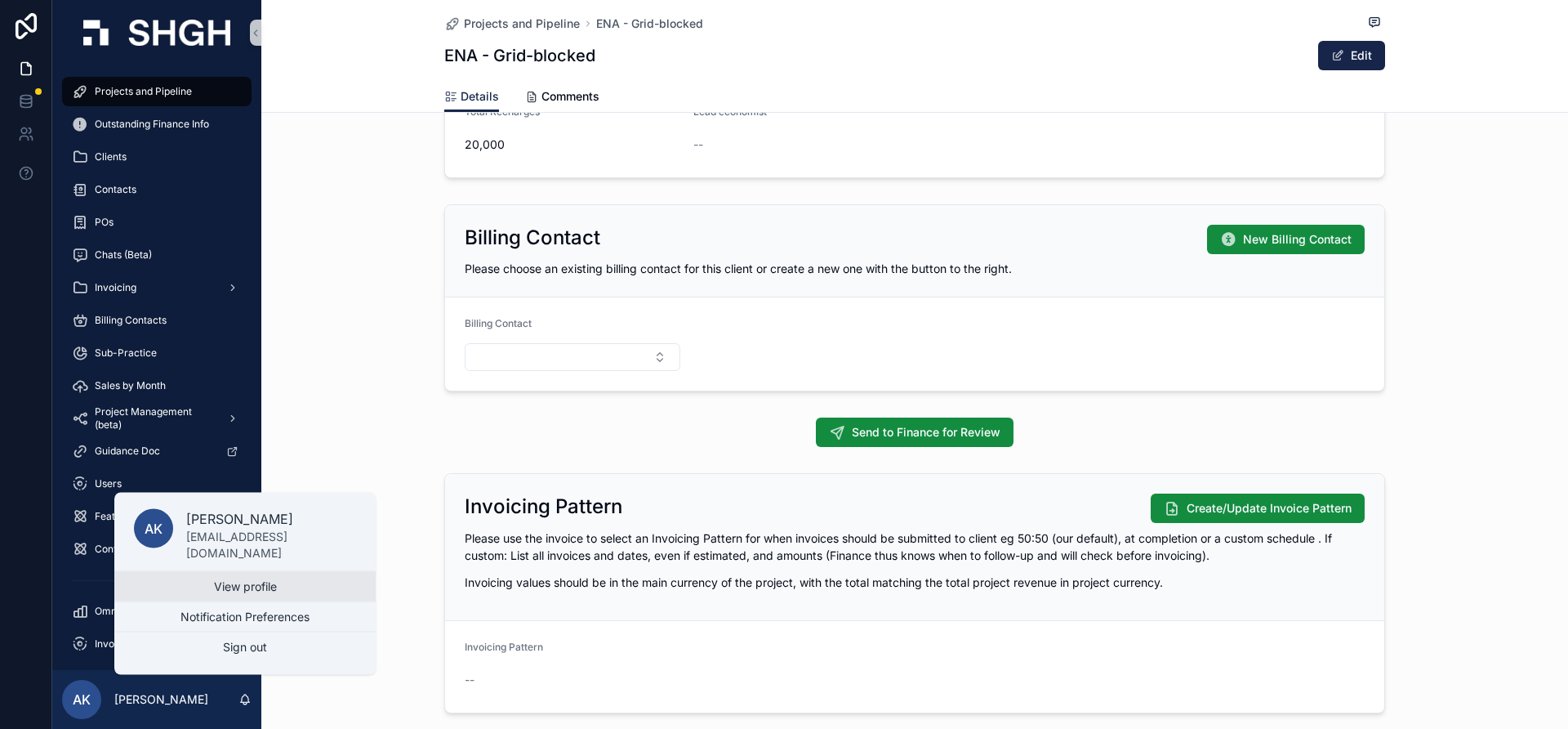
click at [268, 585] on link "View profile" at bounding box center [245, 587] width 262 height 29
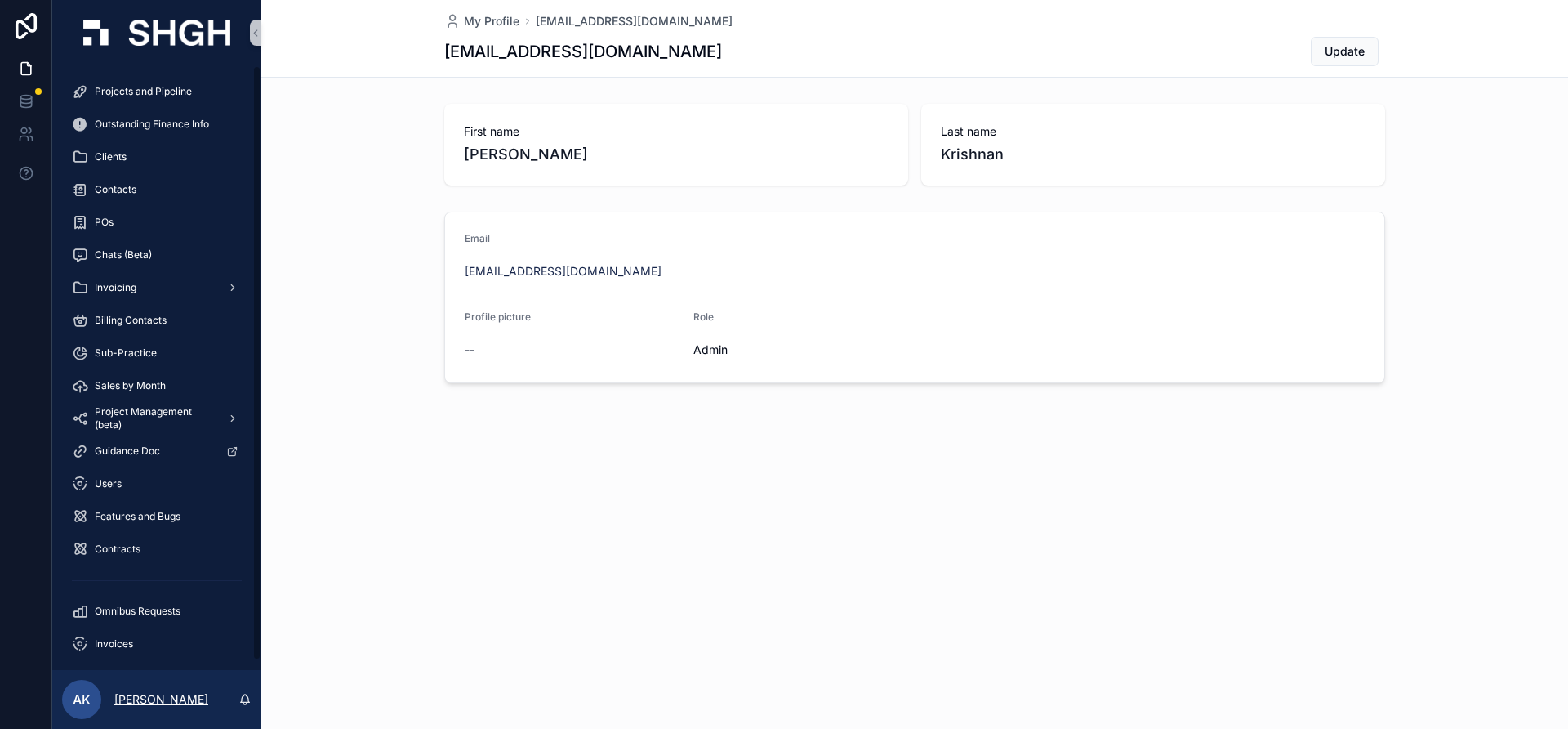
click at [135, 692] on p "[PERSON_NAME]" at bounding box center [161, 700] width 94 height 17
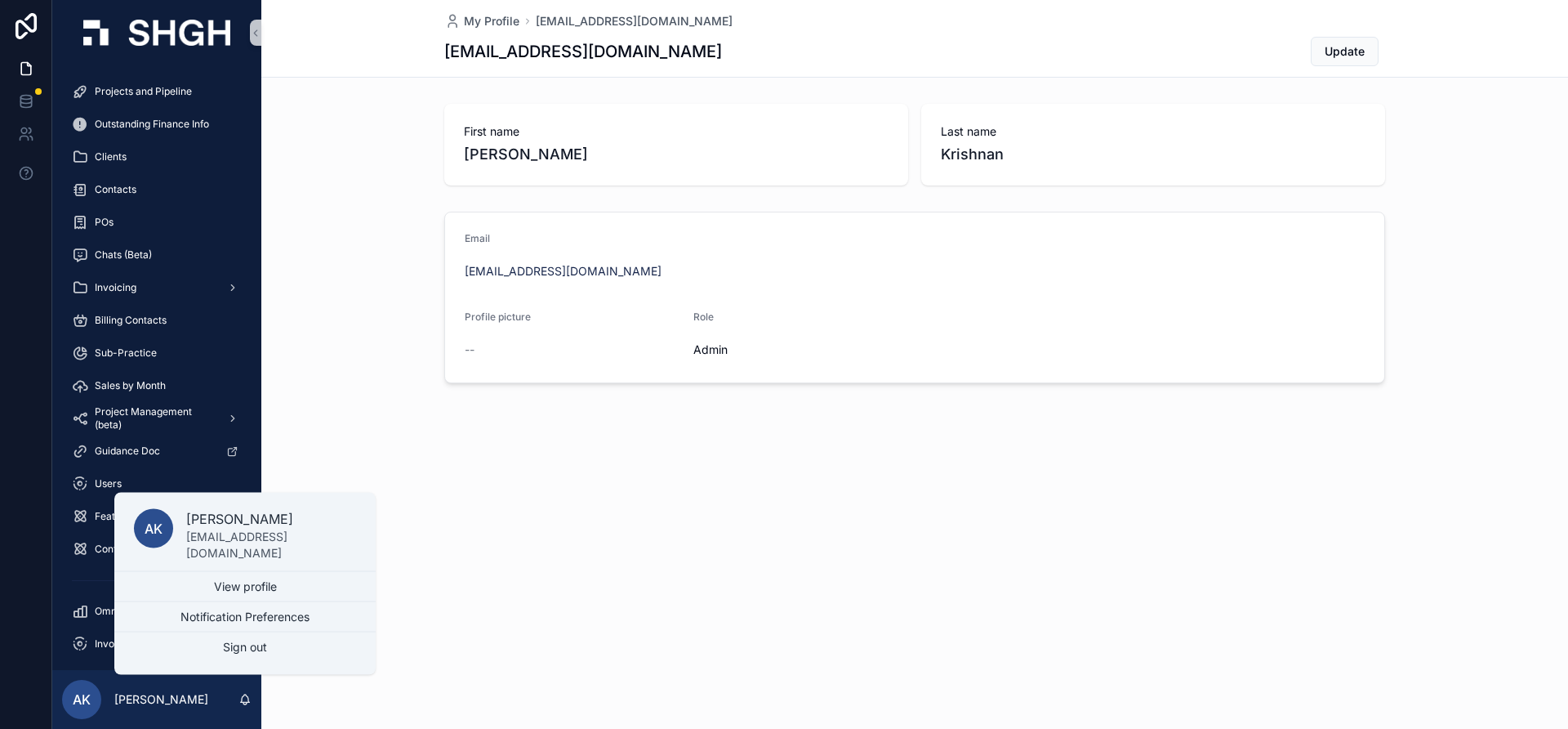
drag, startPoint x: 433, startPoint y: 582, endPoint x: 445, endPoint y: 583, distance: 12.0
click at [434, 582] on div "My Profile akrishnan@stonehaven.uk.com akrishnan@stonehaven.uk.com Update First…" at bounding box center [915, 364] width 1307 height 729
